Goal: Transaction & Acquisition: Book appointment/travel/reservation

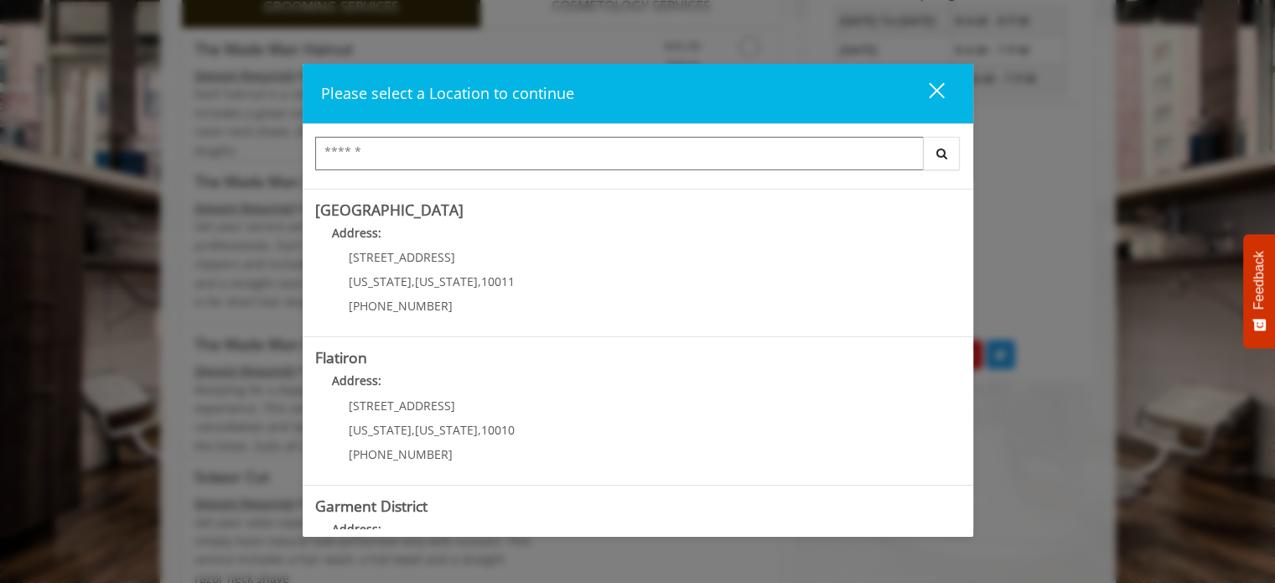
scroll to position [89, 0]
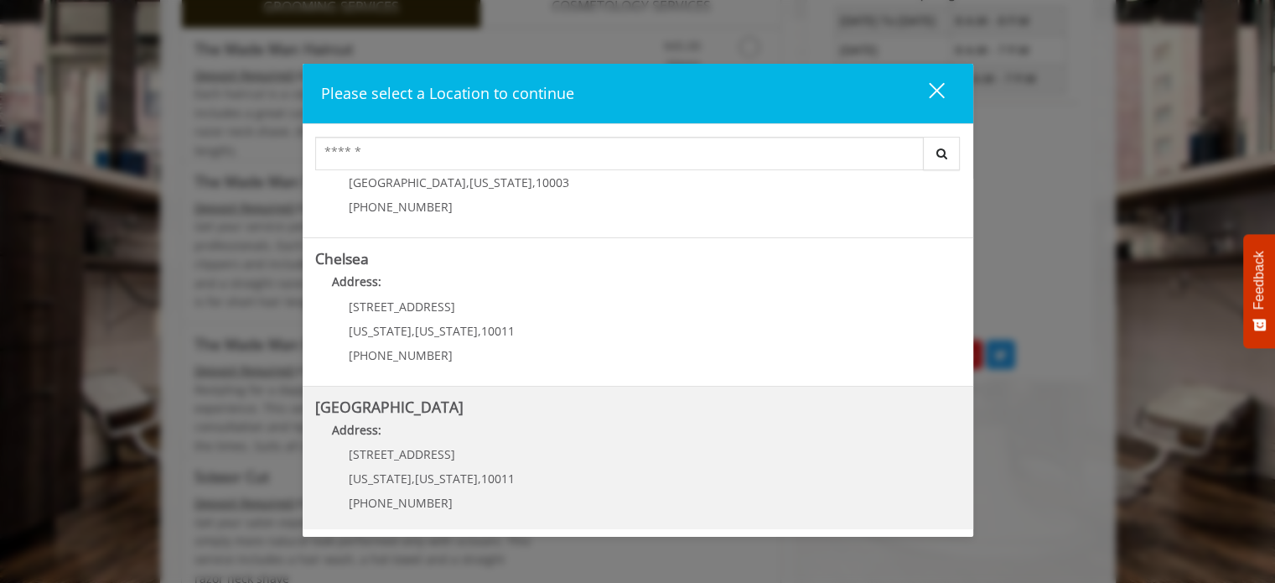
click at [391, 458] on span "267 W 15th St" at bounding box center [402, 454] width 106 height 16
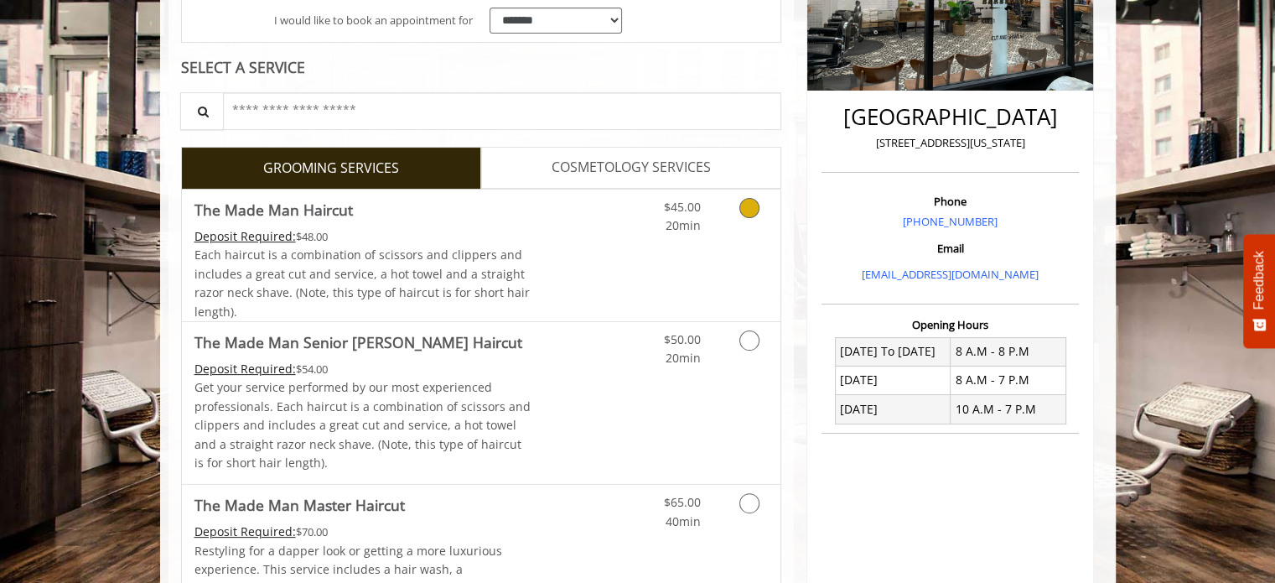
scroll to position [84, 0]
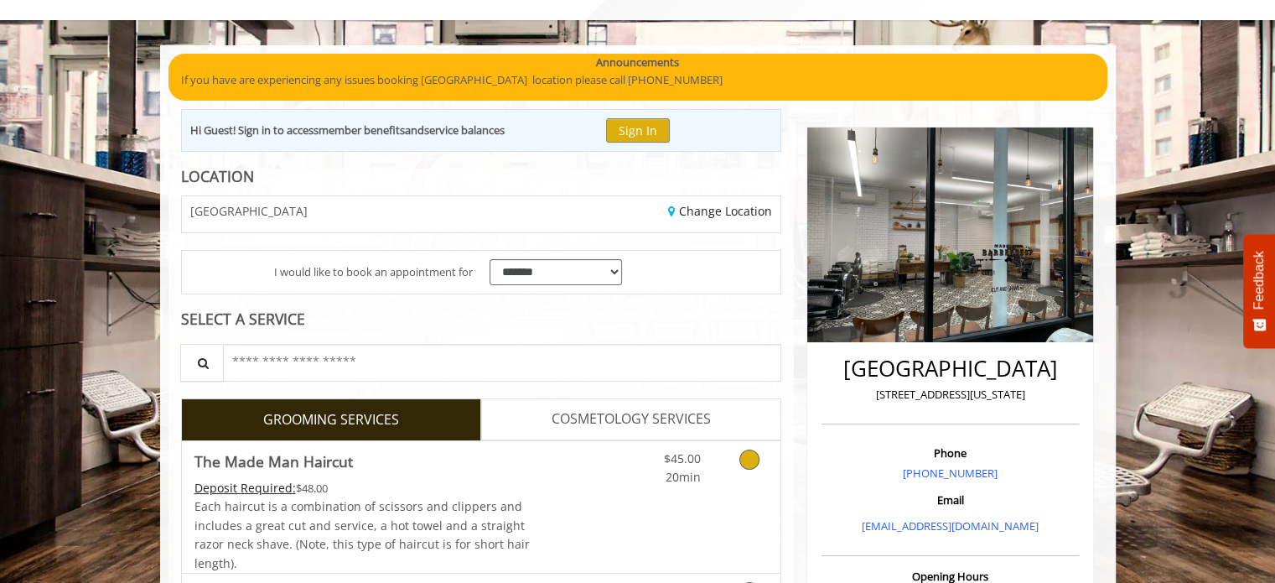
click at [753, 459] on icon "Grooming services" at bounding box center [749, 459] width 20 height 20
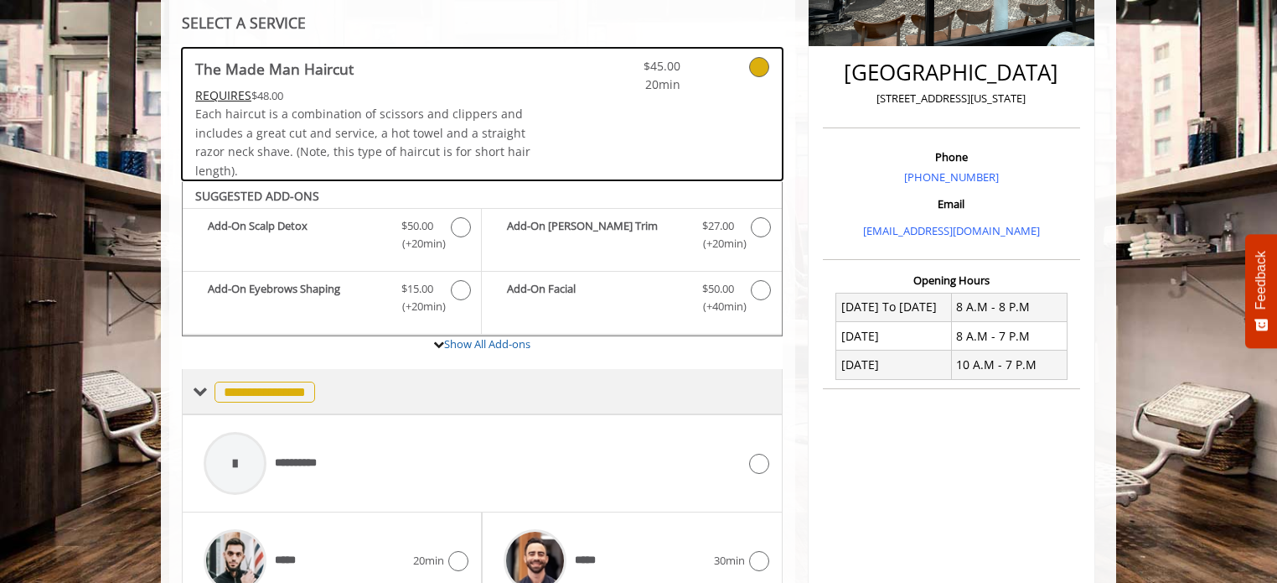
scroll to position [558, 0]
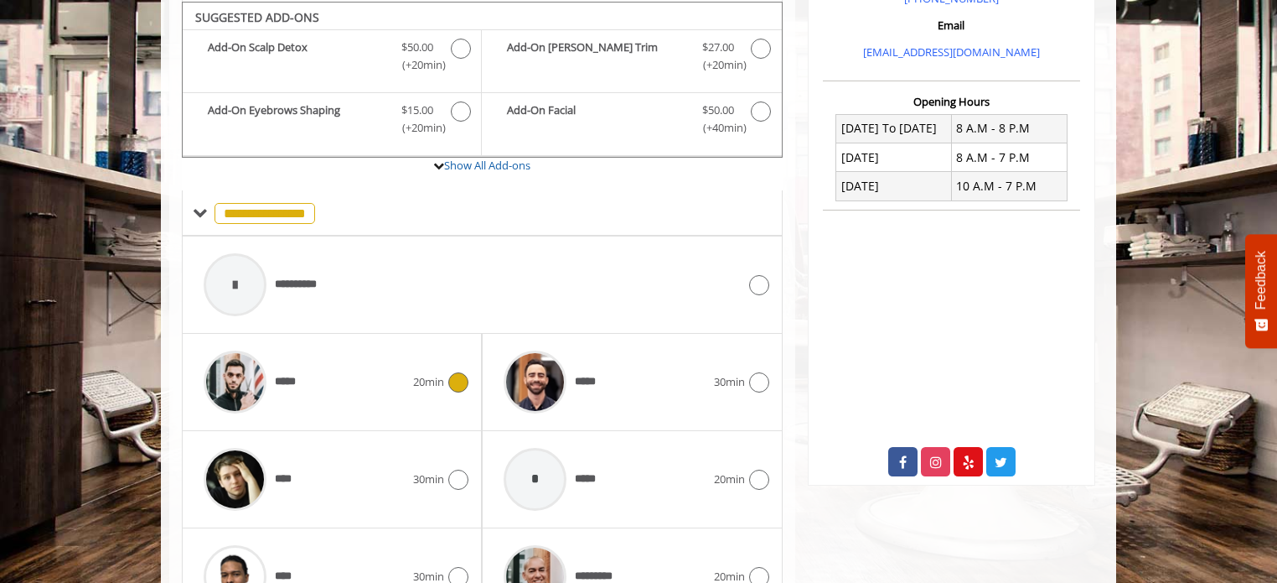
click at [284, 377] on span "*****" at bounding box center [289, 382] width 28 height 18
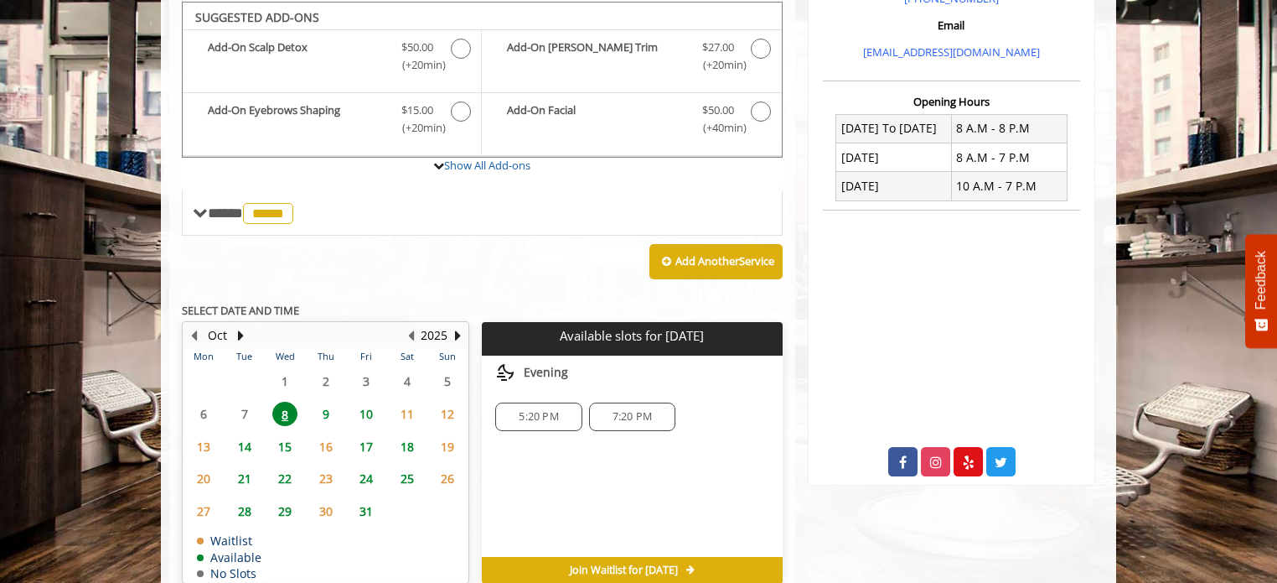
scroll to position [559, 0]
click at [634, 413] on span "7:20 PM" at bounding box center [632, 415] width 39 height 13
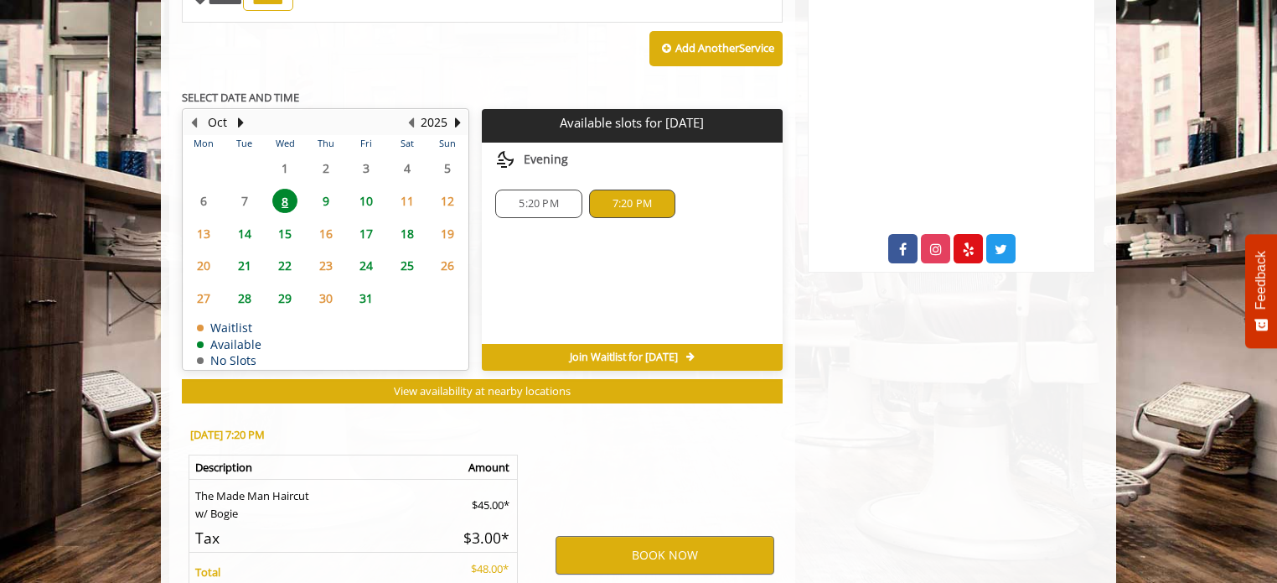
scroll to position [940, 0]
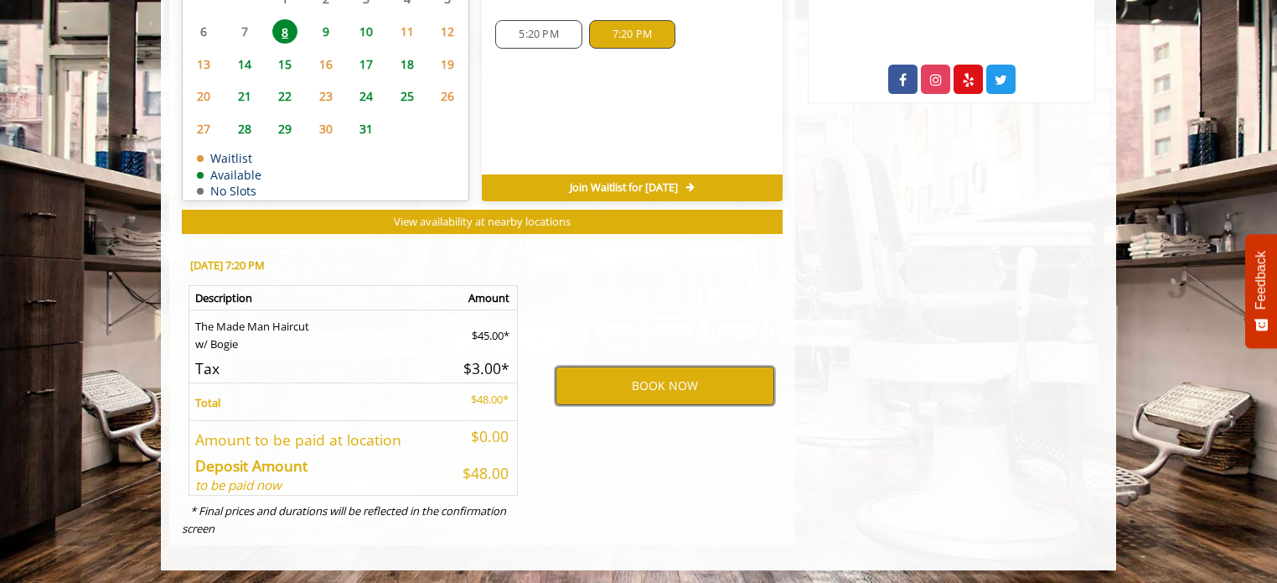
click at [645, 381] on button "BOOK NOW" at bounding box center [665, 385] width 219 height 39
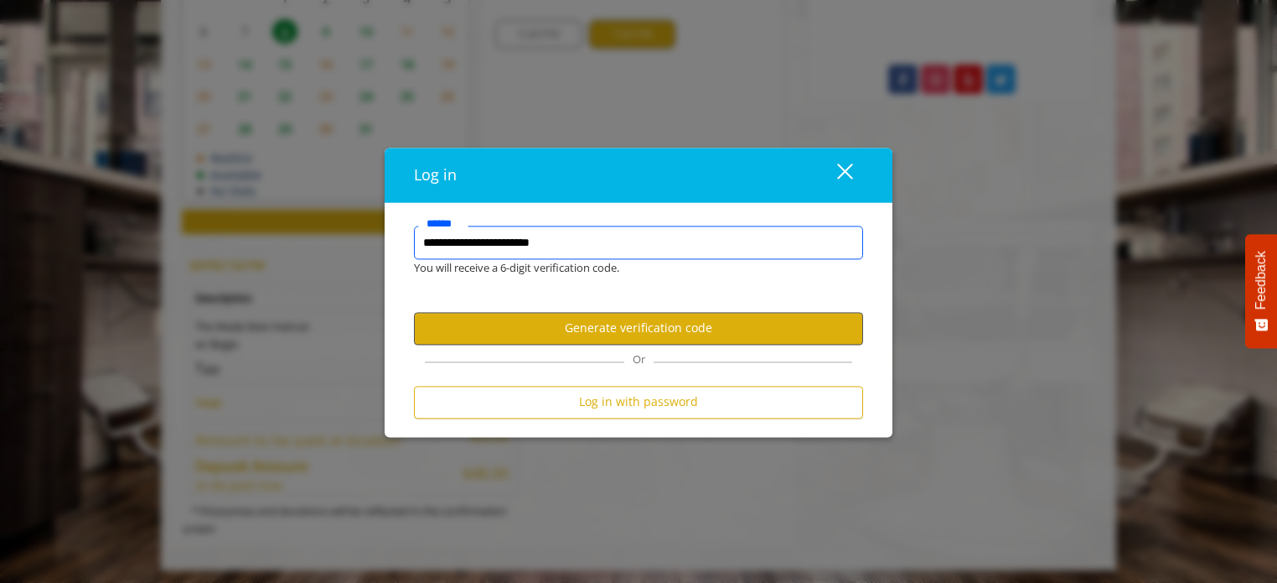
type input "**********"
click at [612, 329] on button "Generate verification code" at bounding box center [638, 328] width 449 height 33
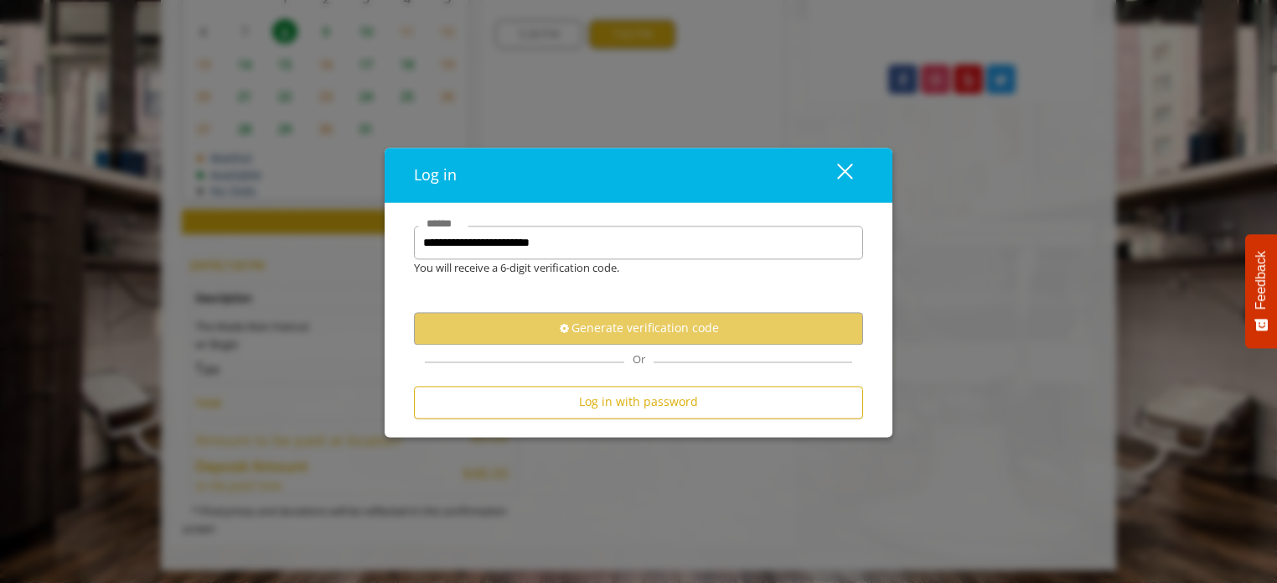
scroll to position [0, 0]
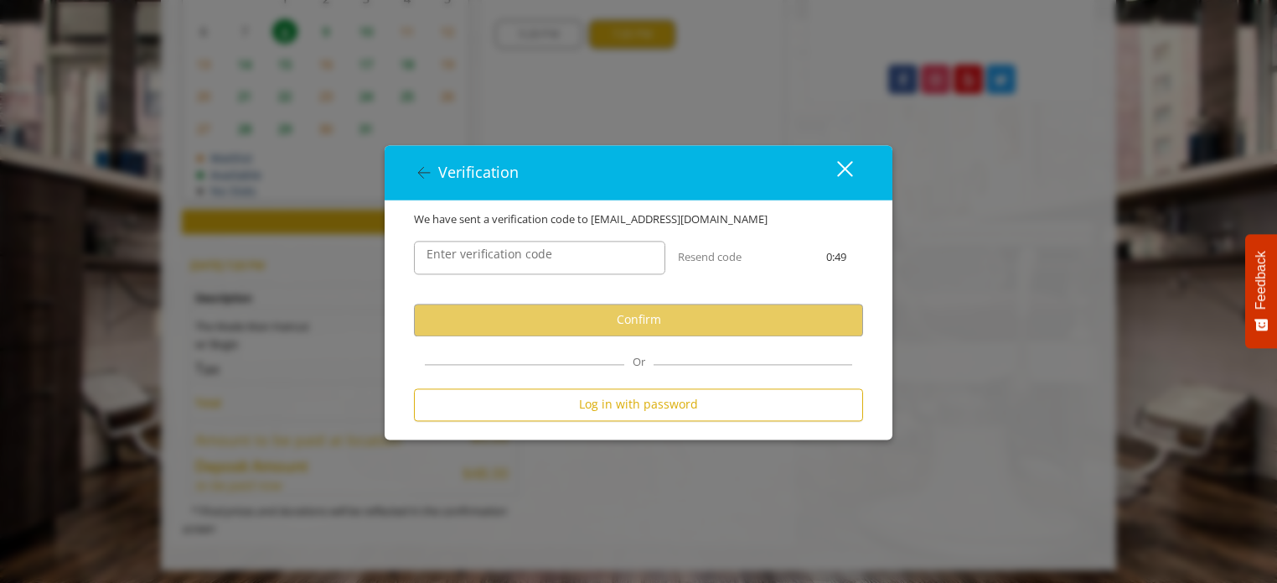
click at [511, 262] on label "Enter verification code" at bounding box center [489, 254] width 142 height 18
click at [511, 262] on input "Enter verification code" at bounding box center [539, 258] width 251 height 34
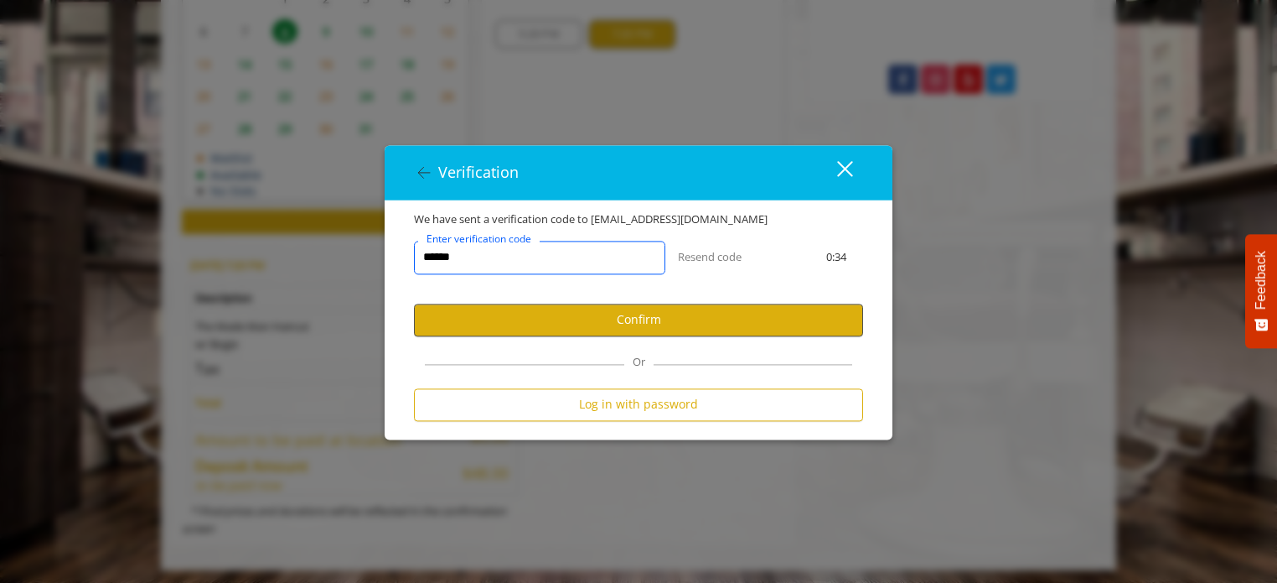
type input "******"
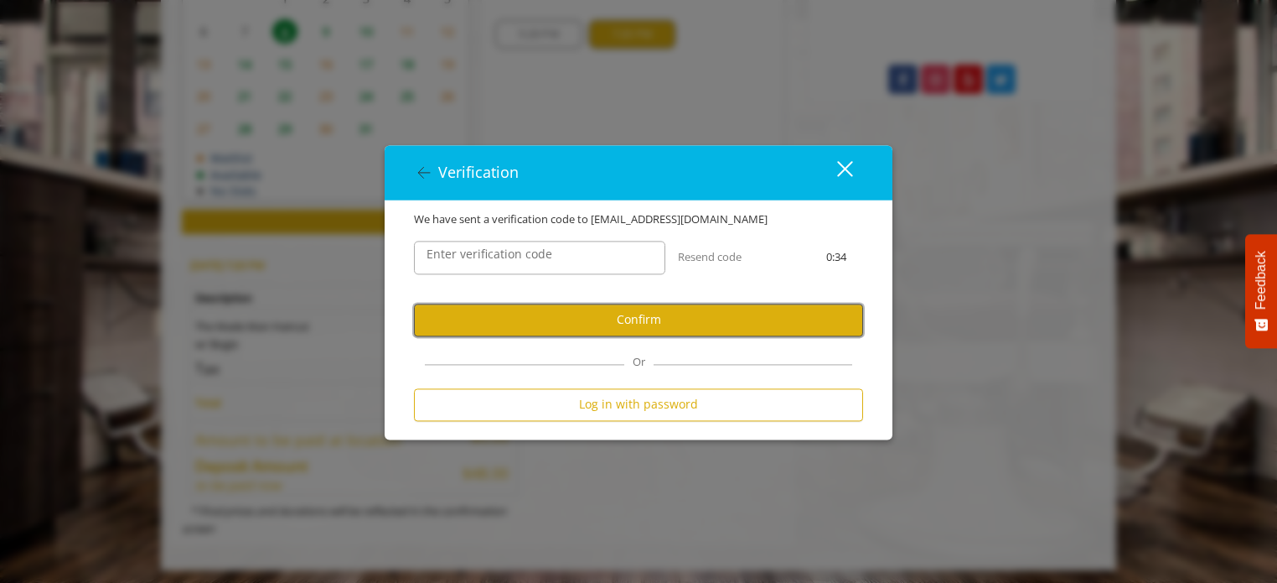
click at [560, 308] on button "Confirm" at bounding box center [638, 319] width 449 height 33
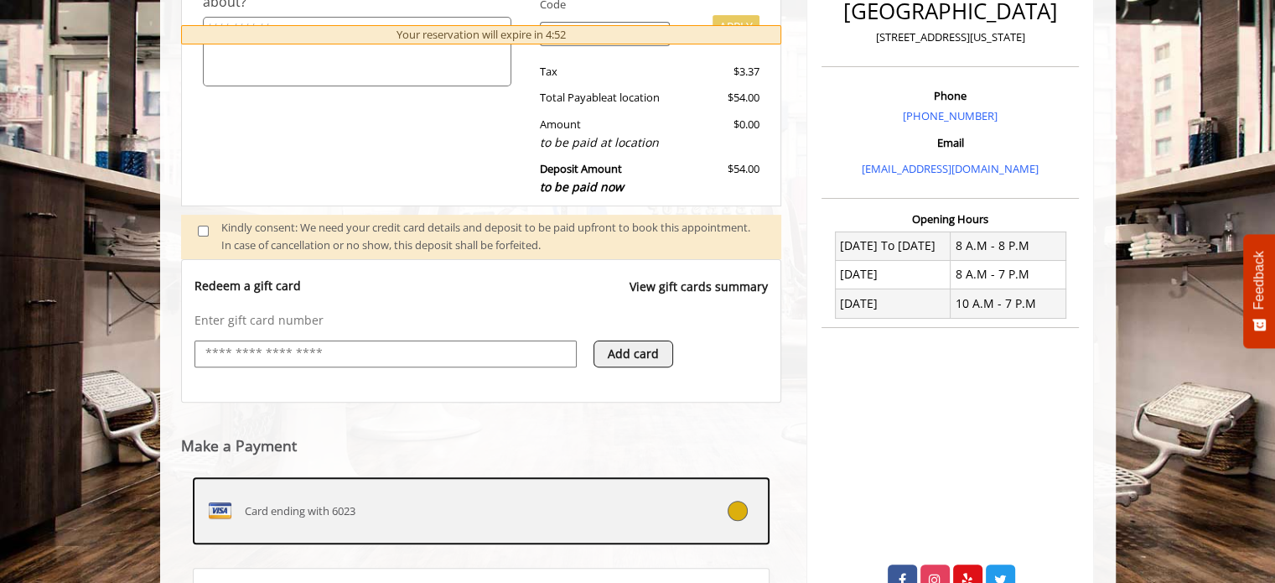
scroll to position [614, 0]
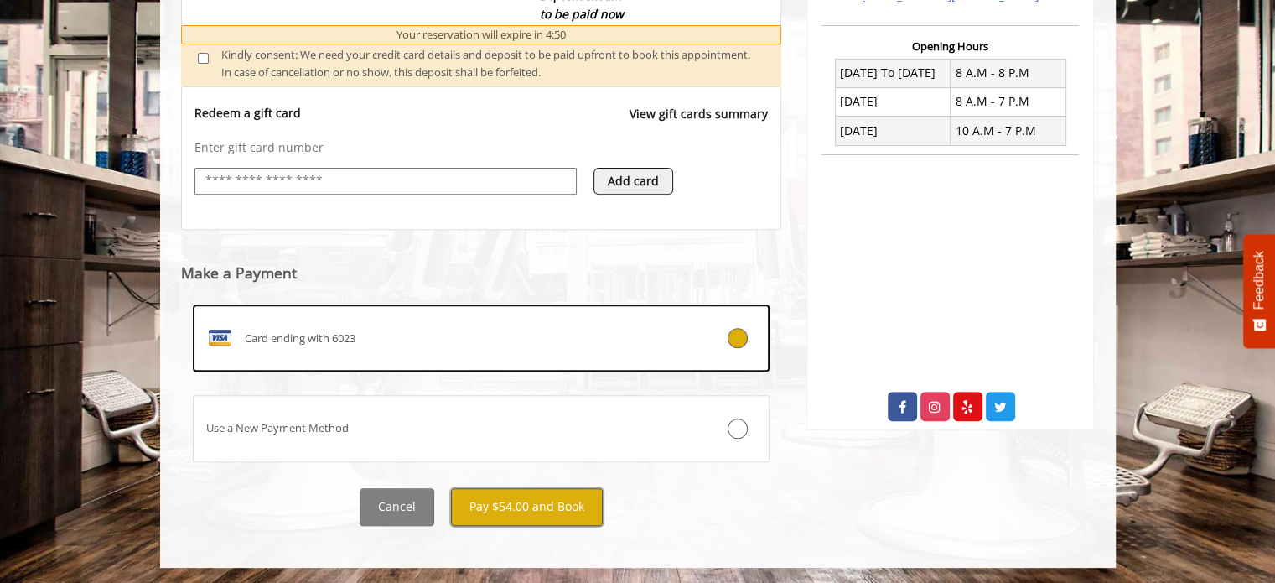
click at [528, 509] on button "Pay $54.00 and Book" at bounding box center [527, 507] width 152 height 38
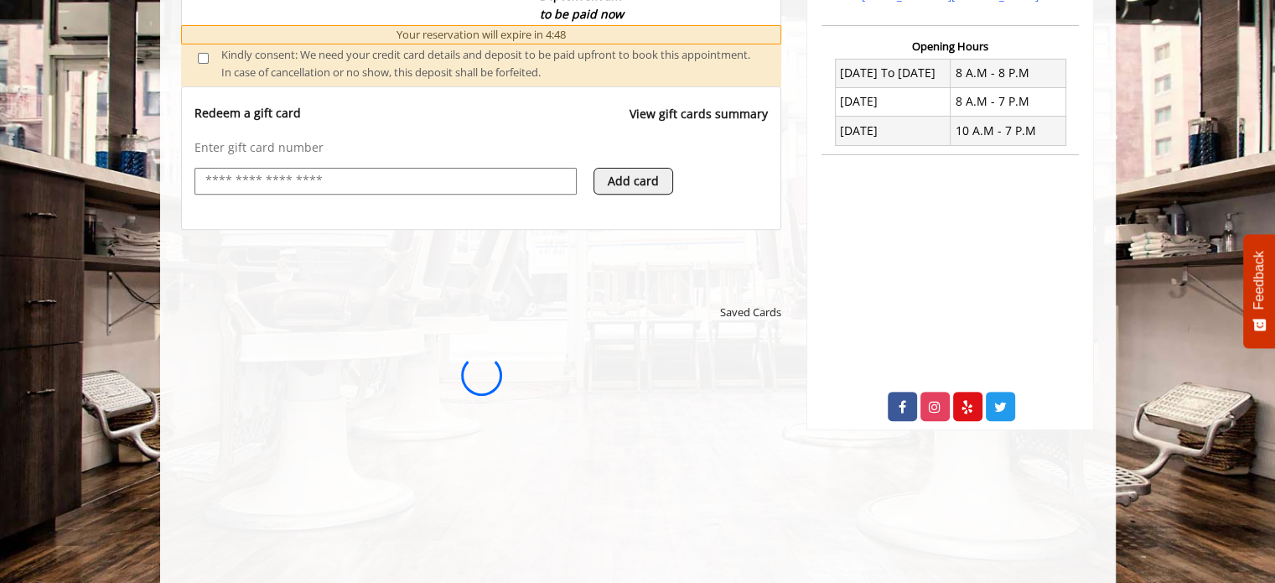
scroll to position [0, 0]
